Goal: Task Accomplishment & Management: Manage account settings

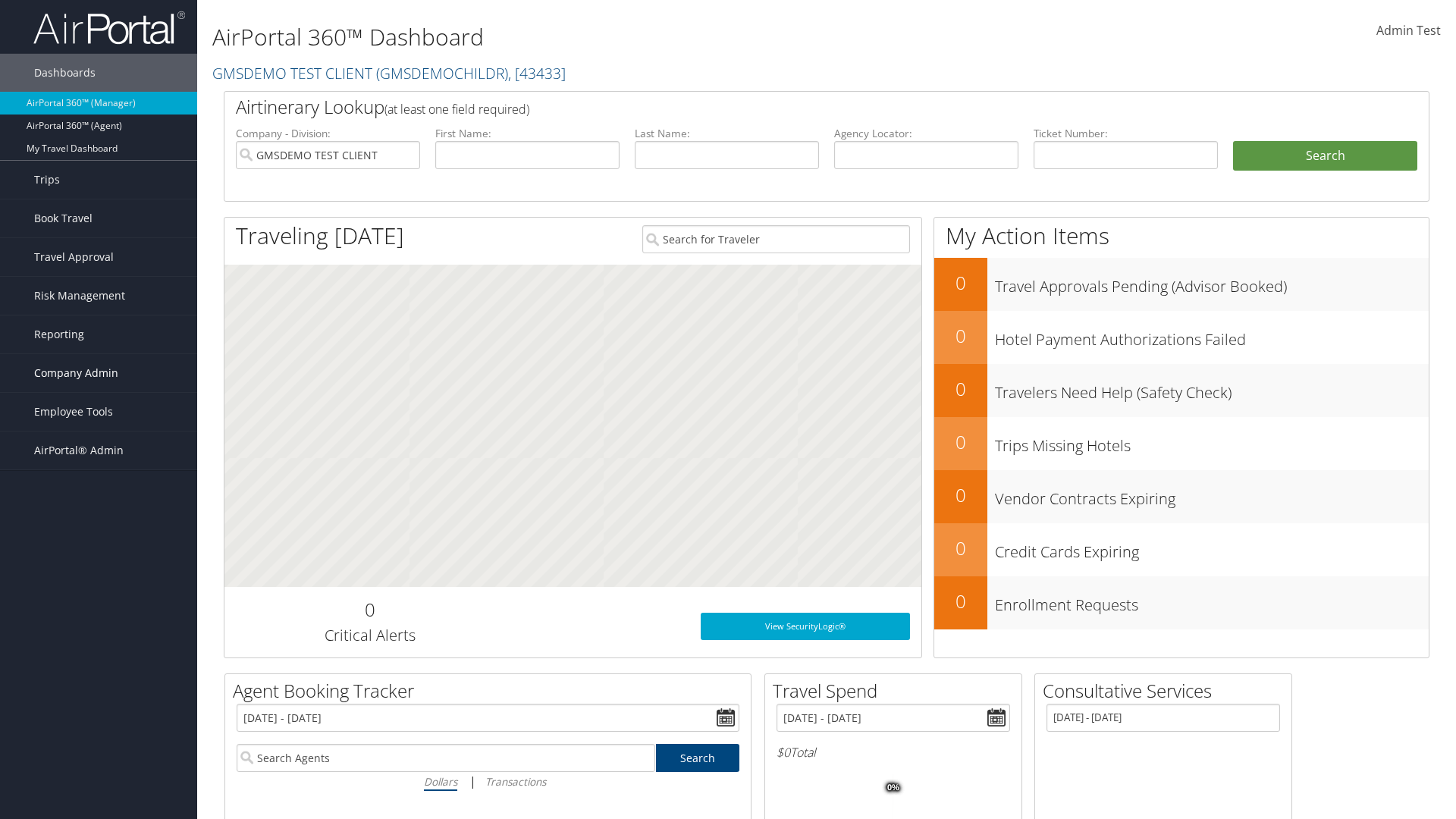
click at [98, 373] on span "Company Admin" at bounding box center [76, 373] width 85 height 38
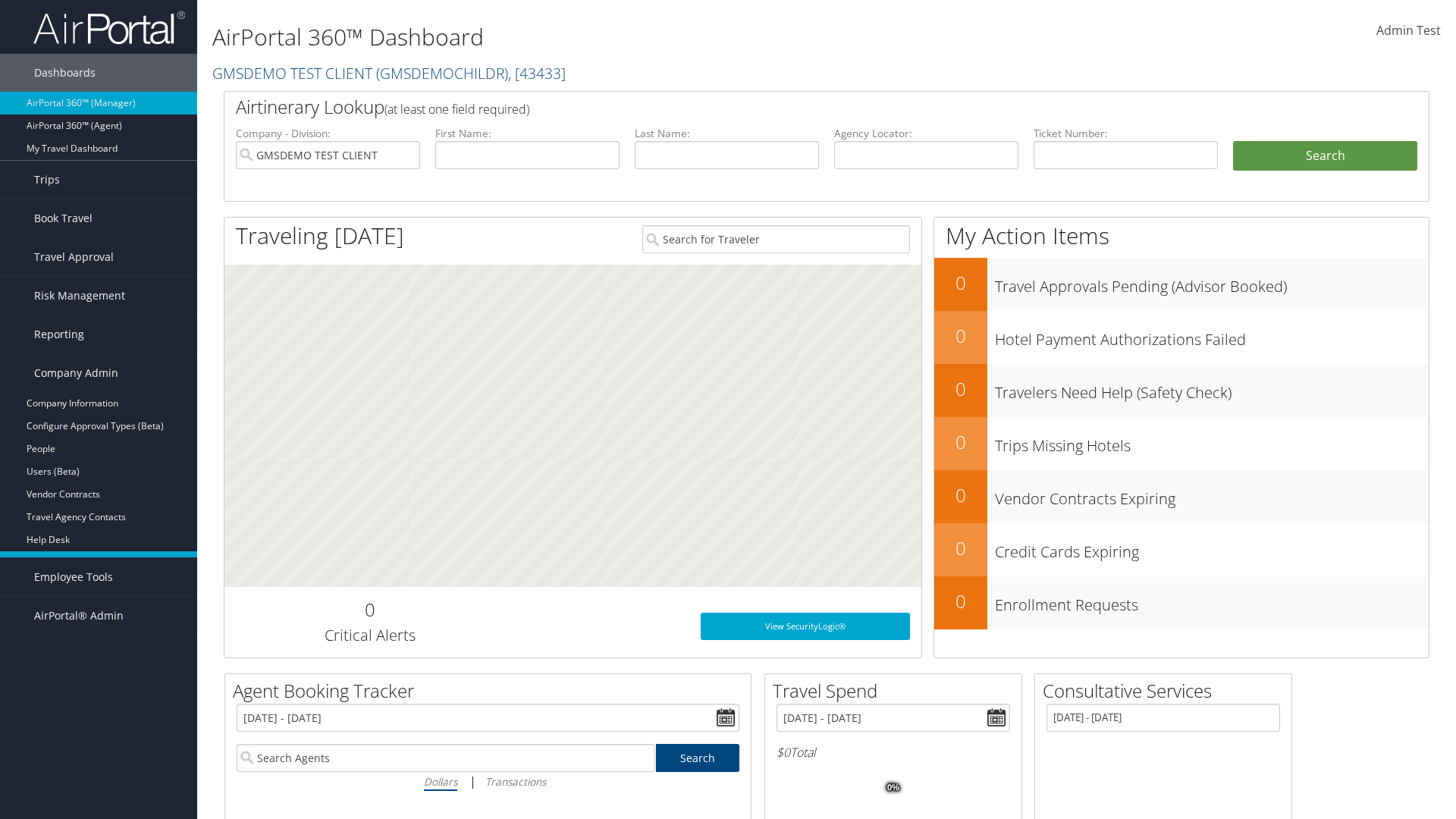
click at [98, 563] on link "Travel Policy" at bounding box center [98, 562] width 197 height 22
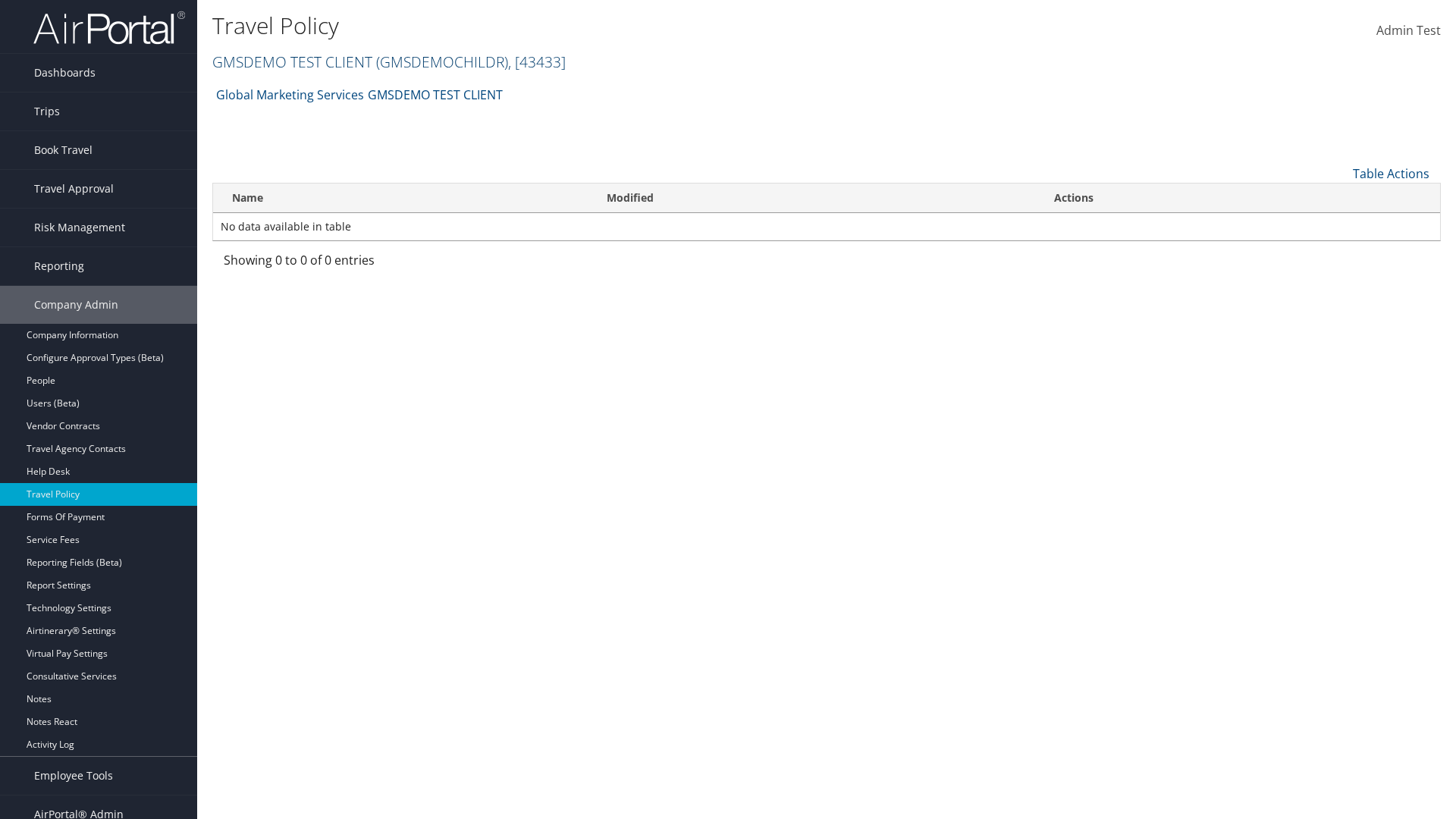
click at [292, 61] on link "GMSDEMO TEST CLIENT ( GMSDEMOCHILDR ) , [ 43433 ]" at bounding box center [389, 62] width 354 height 20
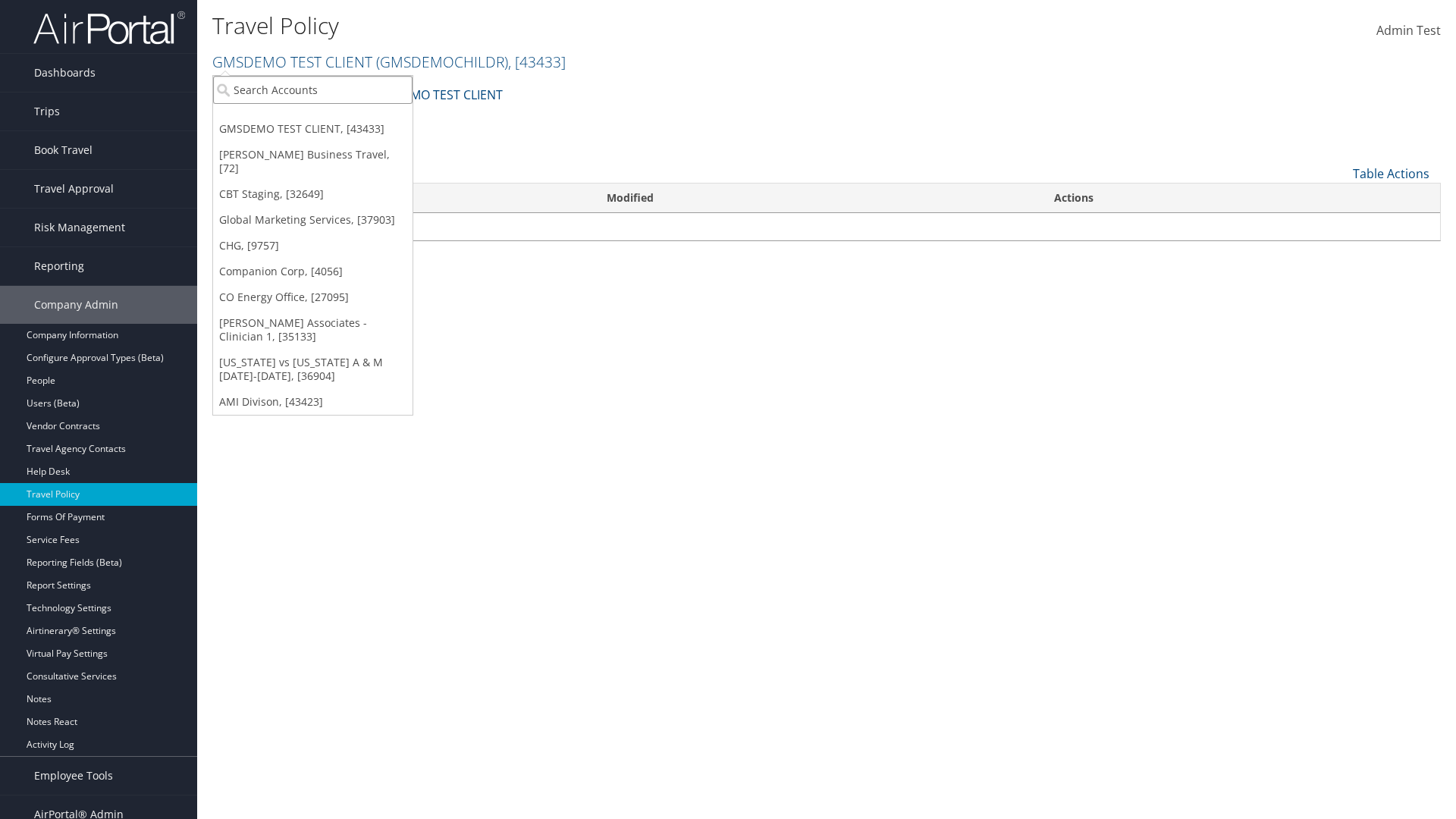
click at [312, 89] on input "search" at bounding box center [312, 90] width 199 height 28
type input "Global Marketing Services"
